Goal: Navigation & Orientation: Understand site structure

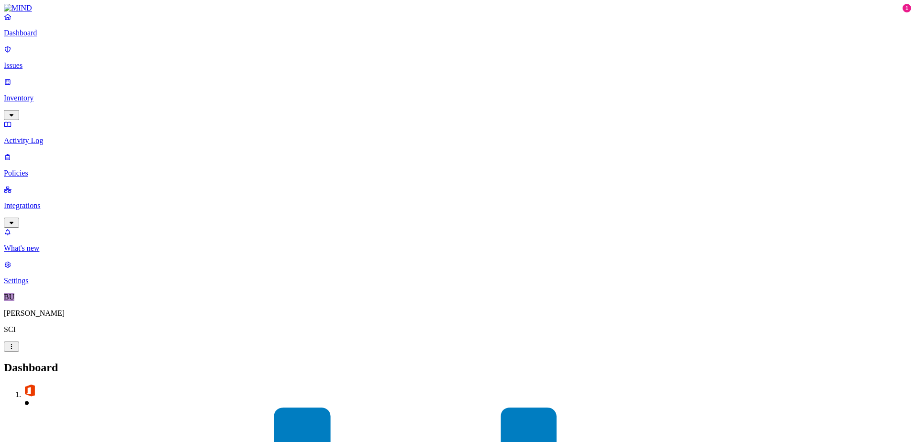
click at [51, 202] on p "Integrations" at bounding box center [458, 206] width 908 height 9
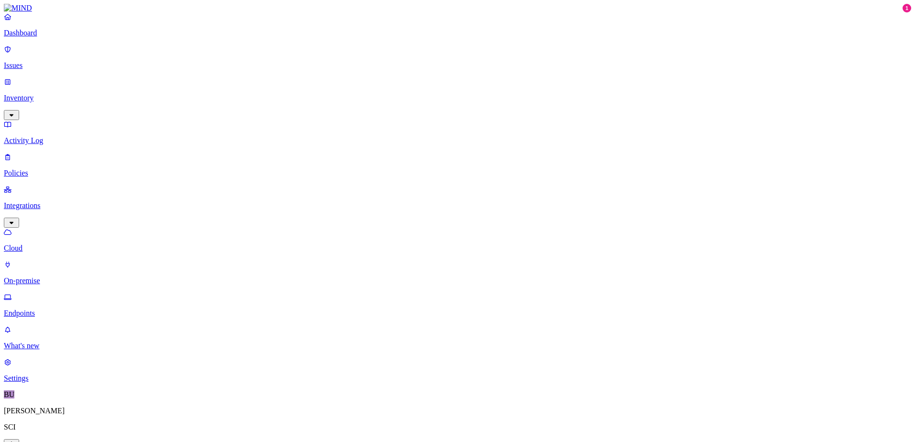
click at [50, 277] on p "On-premise" at bounding box center [458, 281] width 908 height 9
drag, startPoint x: 41, startPoint y: 146, endPoint x: 51, endPoint y: 161, distance: 18.1
click at [41, 244] on p "Cloud" at bounding box center [458, 248] width 908 height 9
click at [51, 277] on p "On-premise" at bounding box center [458, 281] width 908 height 9
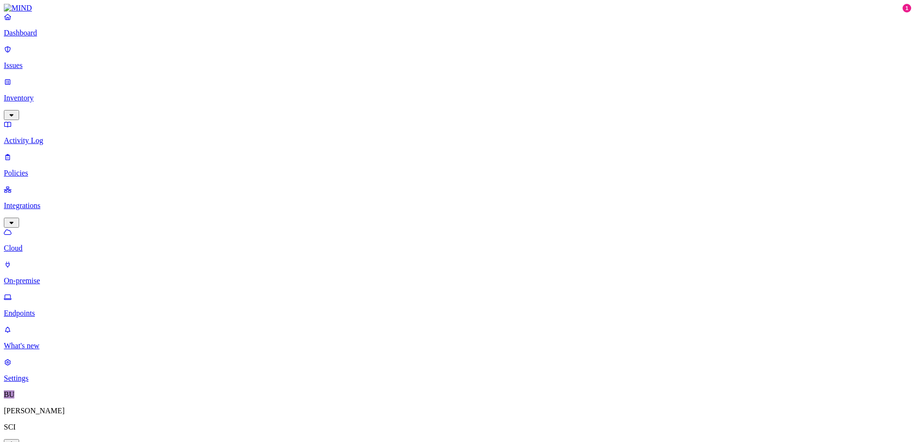
click at [54, 309] on p "Endpoints" at bounding box center [458, 313] width 908 height 9
click at [50, 277] on p "On-premise" at bounding box center [458, 281] width 908 height 9
click at [42, 244] on p "Cloud" at bounding box center [458, 248] width 908 height 9
click at [50, 277] on p "On-premise" at bounding box center [458, 281] width 908 height 9
click at [43, 244] on p "Cloud" at bounding box center [458, 248] width 908 height 9
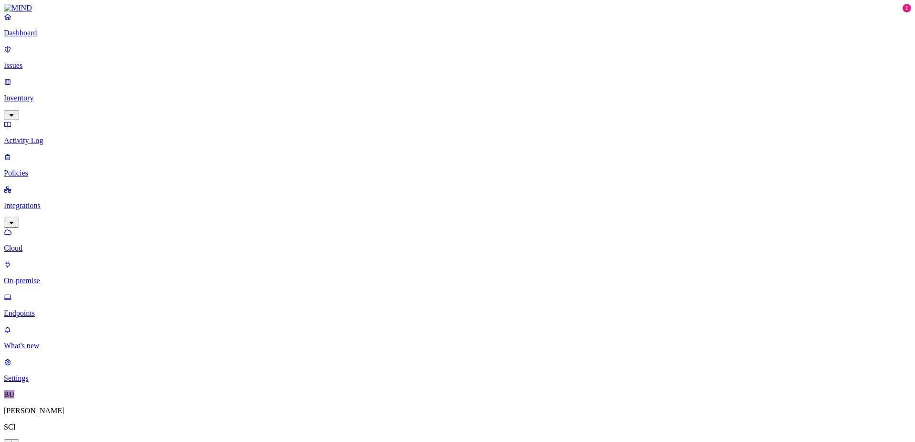
click at [41, 277] on p "On-premise" at bounding box center [458, 281] width 908 height 9
drag, startPoint x: 41, startPoint y: 139, endPoint x: 49, endPoint y: 155, distance: 17.6
click at [41, 244] on p "Cloud" at bounding box center [458, 248] width 908 height 9
click at [51, 277] on p "On-premise" at bounding box center [458, 281] width 908 height 9
drag, startPoint x: 35, startPoint y: 144, endPoint x: 47, endPoint y: 157, distance: 17.6
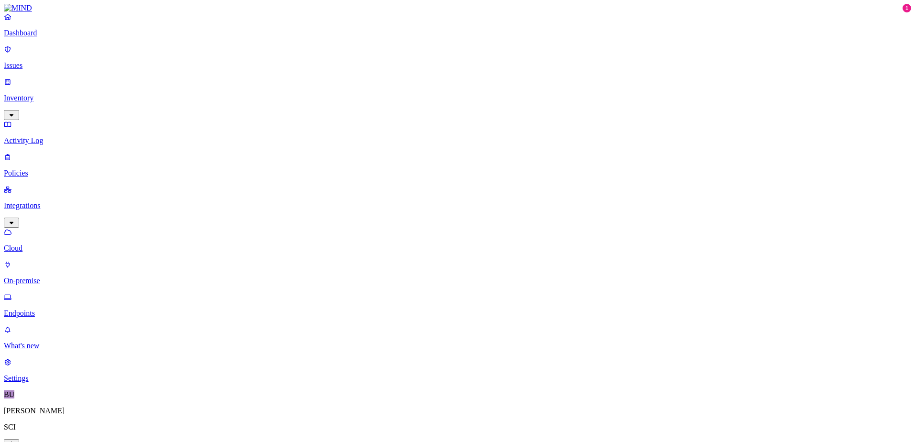
click at [35, 244] on p "Cloud" at bounding box center [458, 248] width 908 height 9
click at [47, 277] on p "On-premise" at bounding box center [458, 281] width 908 height 9
